Goal: Information Seeking & Learning: Learn about a topic

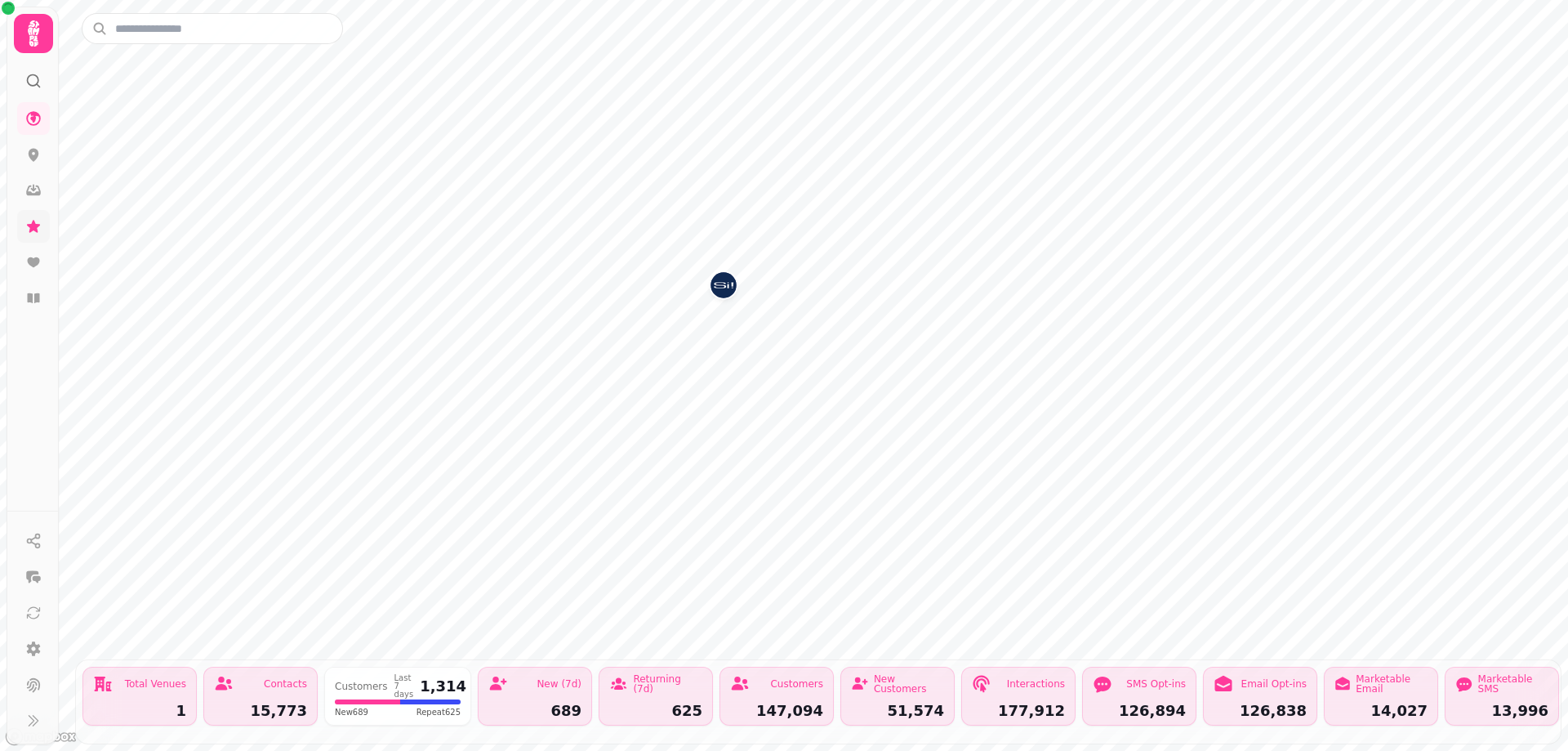
click at [41, 230] on link at bounding box center [34, 226] width 33 height 33
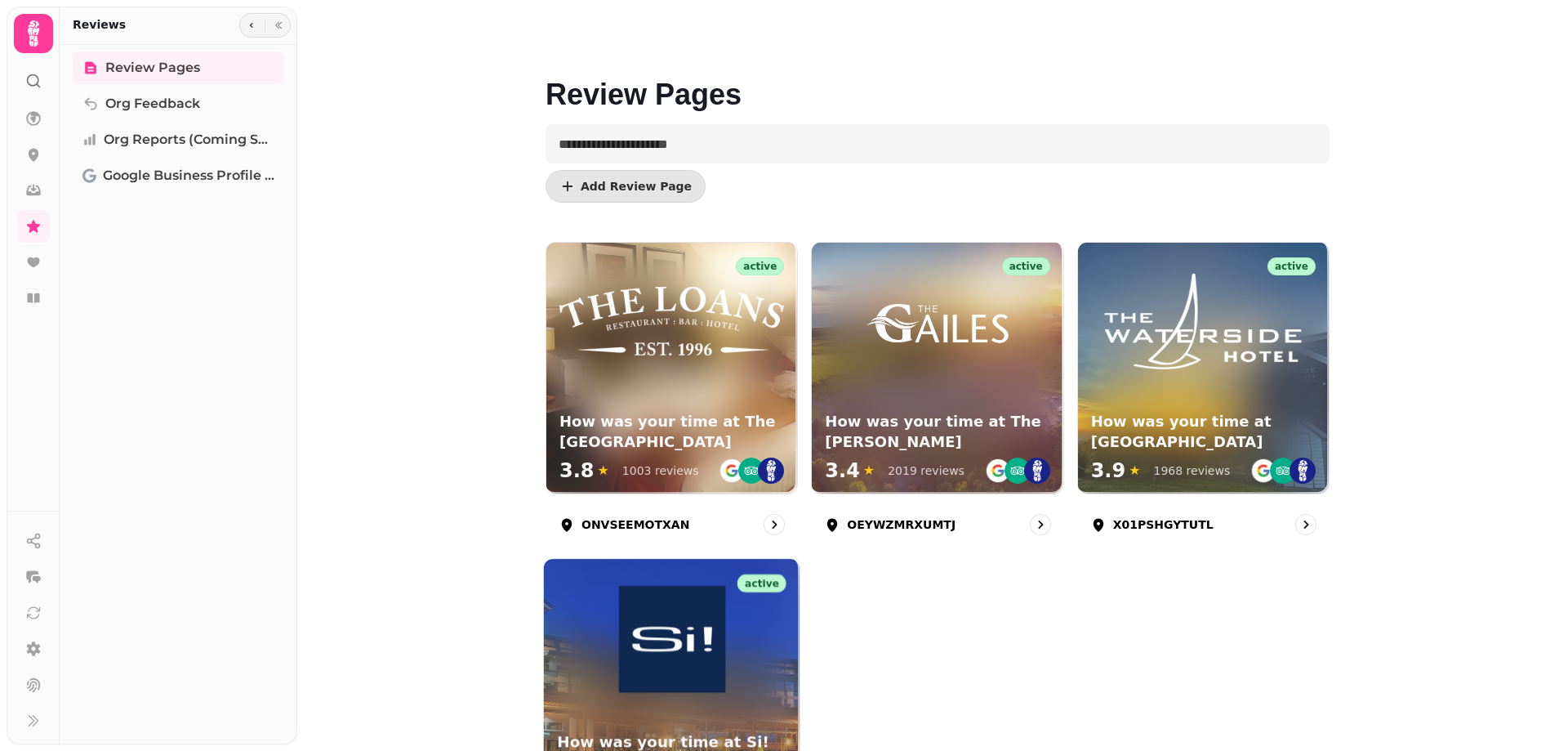
click at [720, 660] on div at bounding box center [672, 626] width 256 height 133
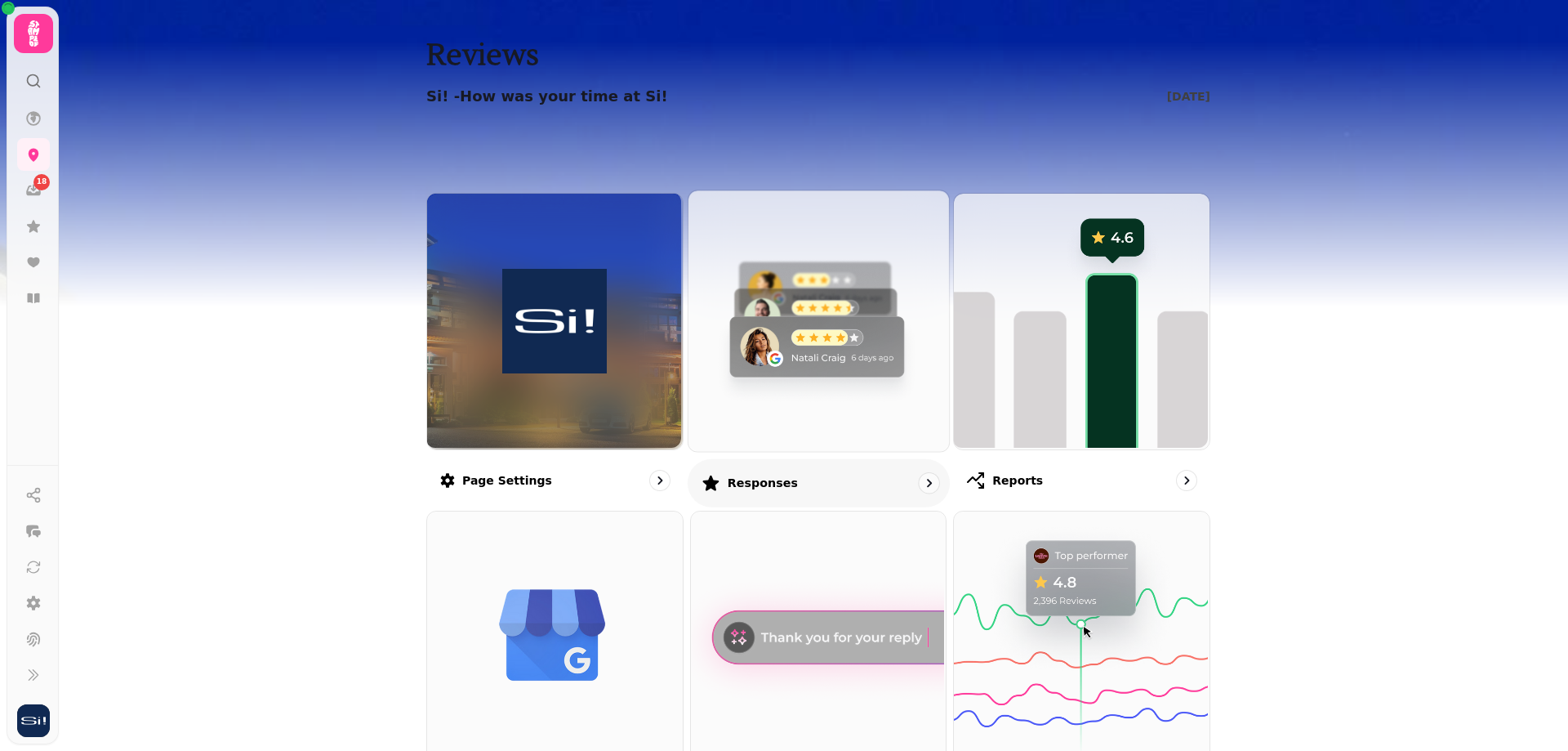
click at [816, 335] on img at bounding box center [816, 319] width 261 height 261
